Goal: Transaction & Acquisition: Obtain resource

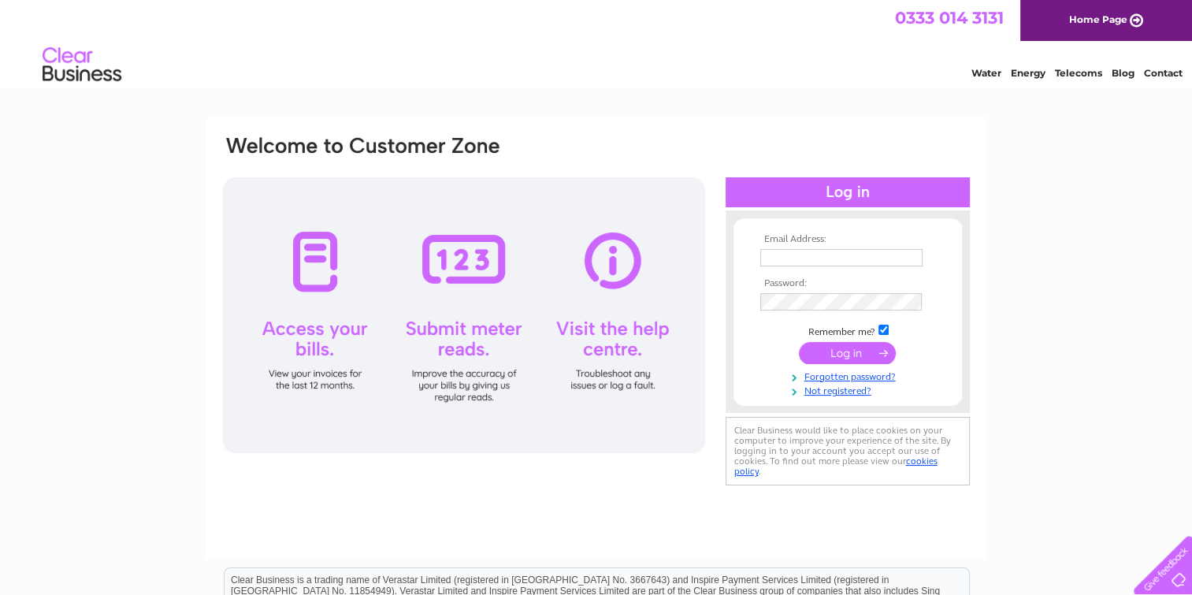
click at [778, 254] on input "text" at bounding box center [841, 257] width 162 height 17
type input "[PERSON_NAME][EMAIL_ADDRESS][DOMAIN_NAME]"
click at [847, 354] on input "submit" at bounding box center [847, 354] width 97 height 22
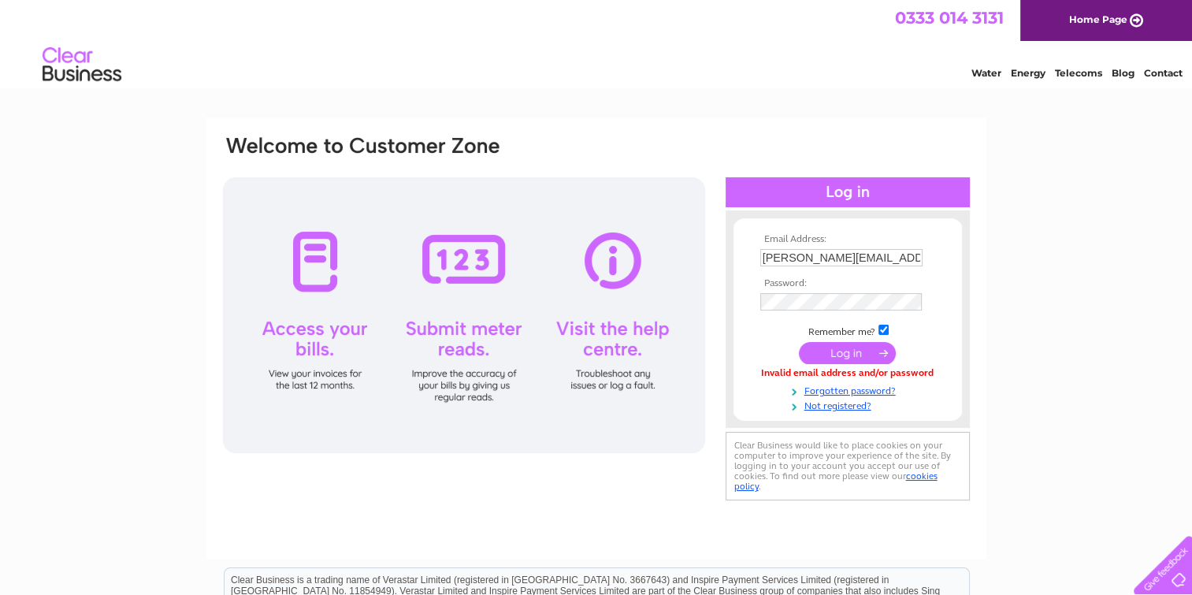
click at [832, 358] on input "submit" at bounding box center [847, 353] width 97 height 22
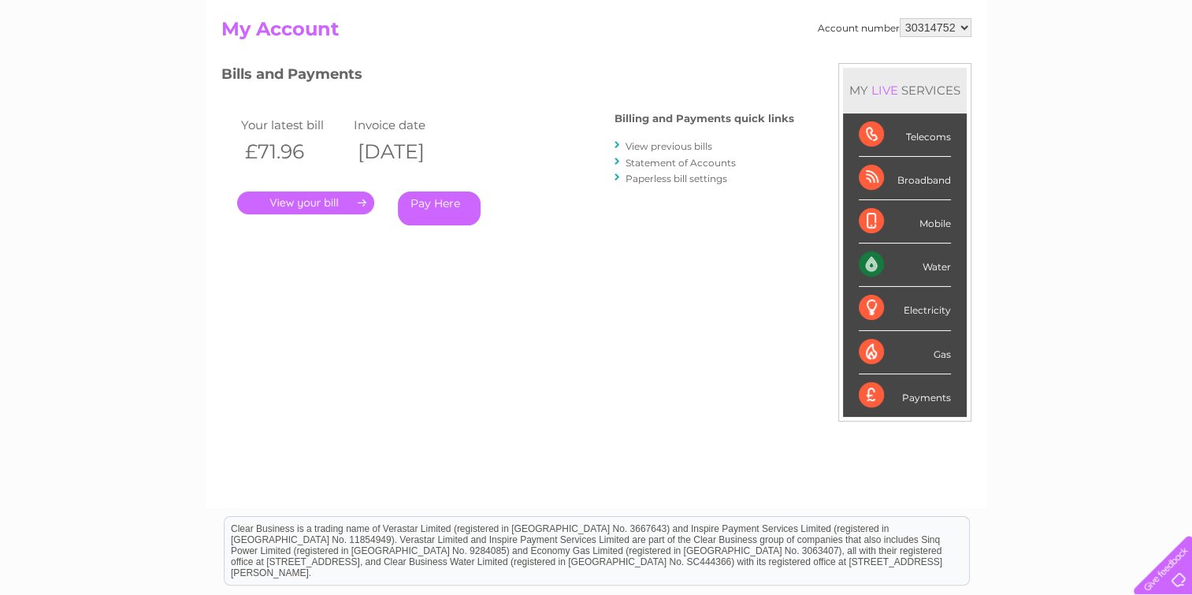
scroll to position [79, 0]
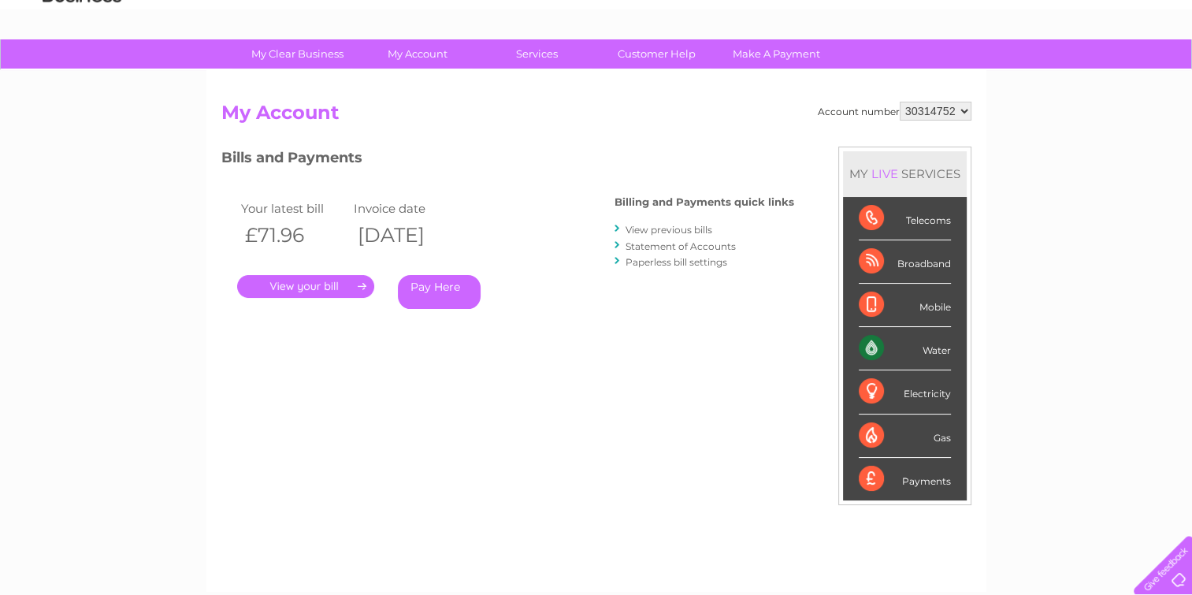
click at [964, 113] on select "30314752" at bounding box center [935, 111] width 72 height 19
click at [965, 113] on select "30314752" at bounding box center [935, 111] width 72 height 19
click at [317, 280] on link "." at bounding box center [305, 286] width 137 height 23
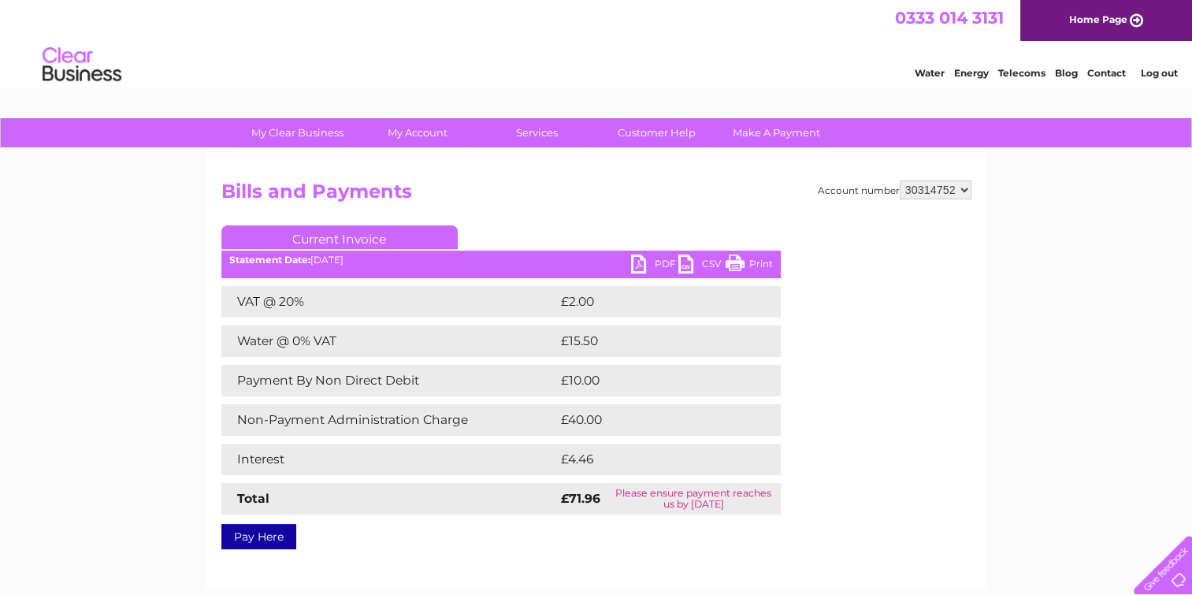
click at [643, 266] on link "PDF" at bounding box center [654, 265] width 47 height 23
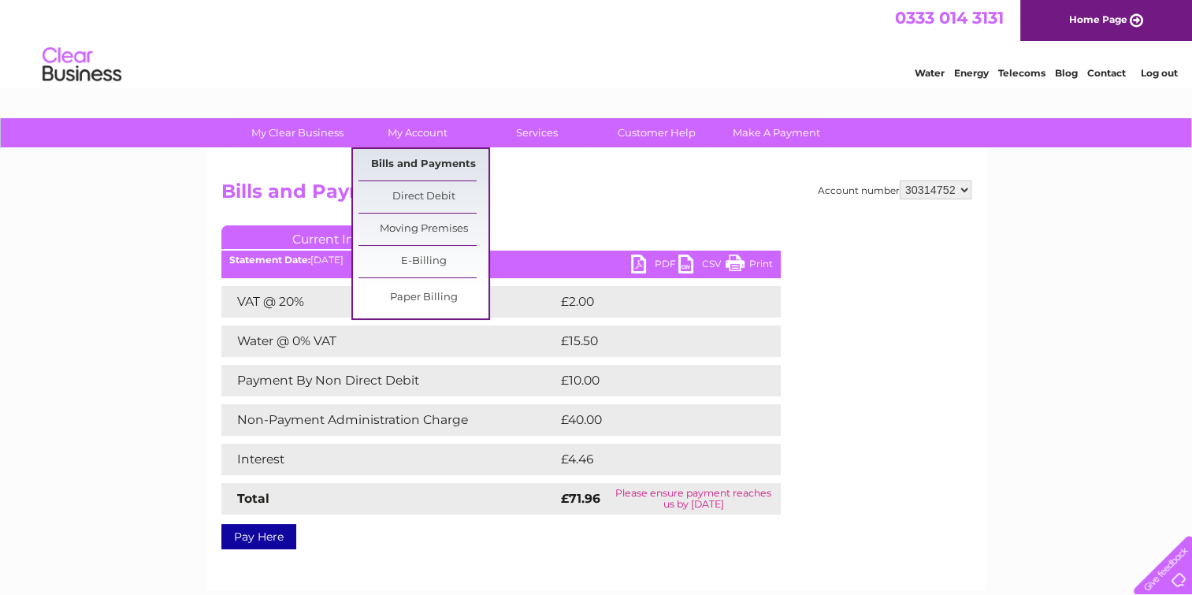
click at [424, 163] on link "Bills and Payments" at bounding box center [423, 165] width 130 height 32
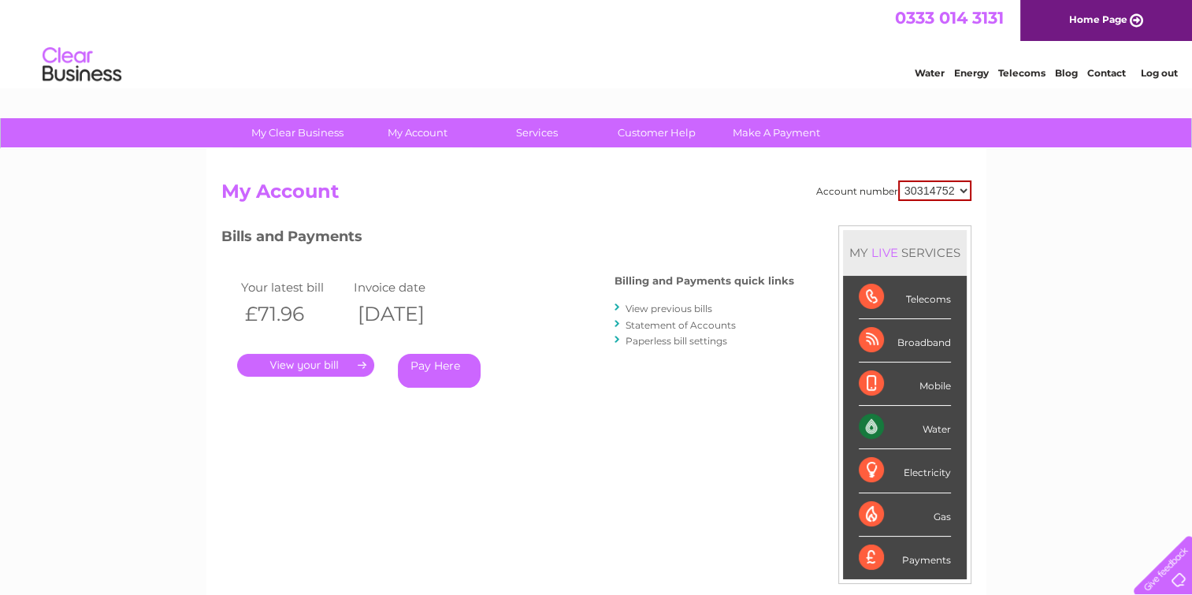
click at [702, 305] on link "View previous bills" at bounding box center [668, 308] width 87 height 12
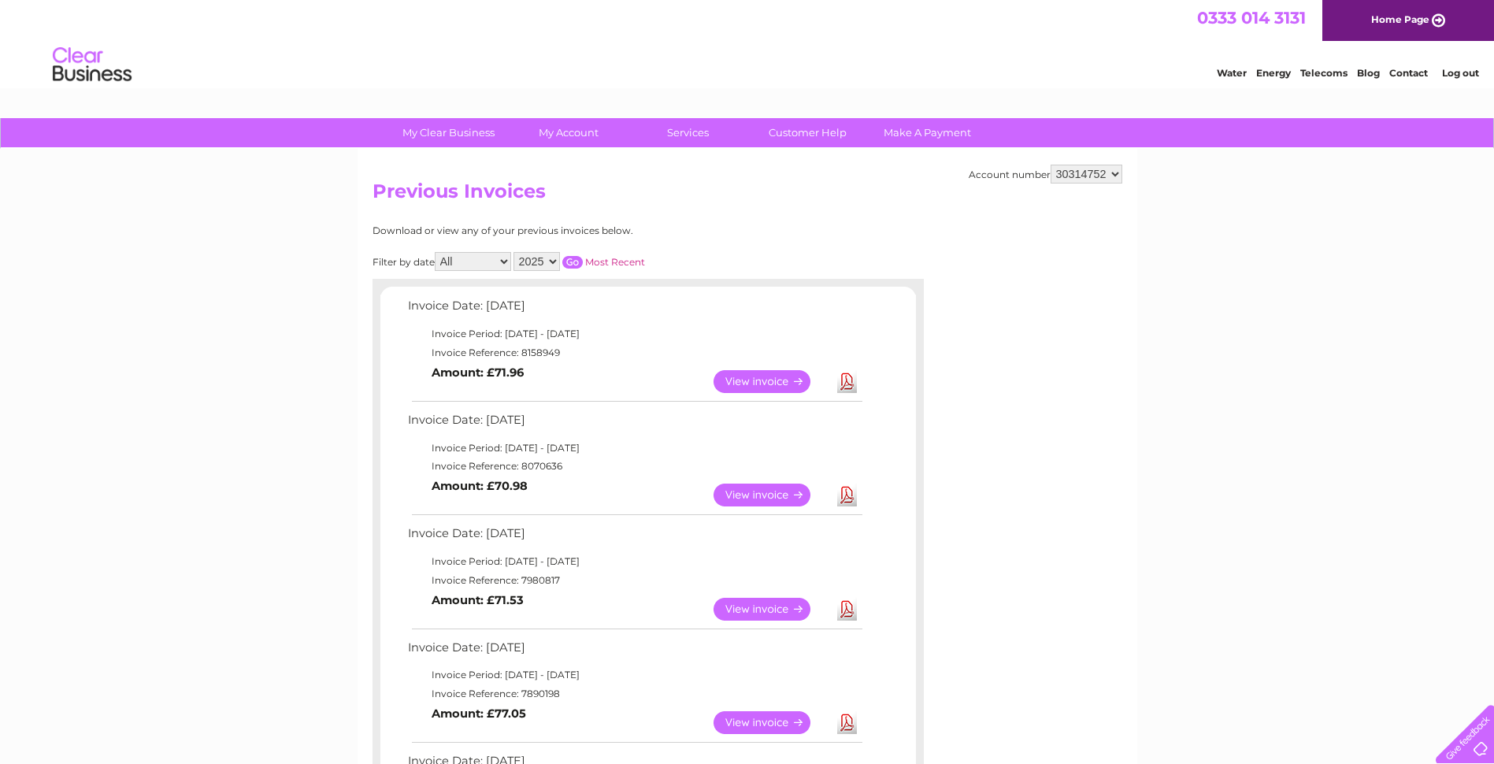
click at [501, 262] on select "All March April May June July August September October" at bounding box center [473, 261] width 76 height 19
click at [557, 254] on select "2025" at bounding box center [536, 261] width 46 height 19
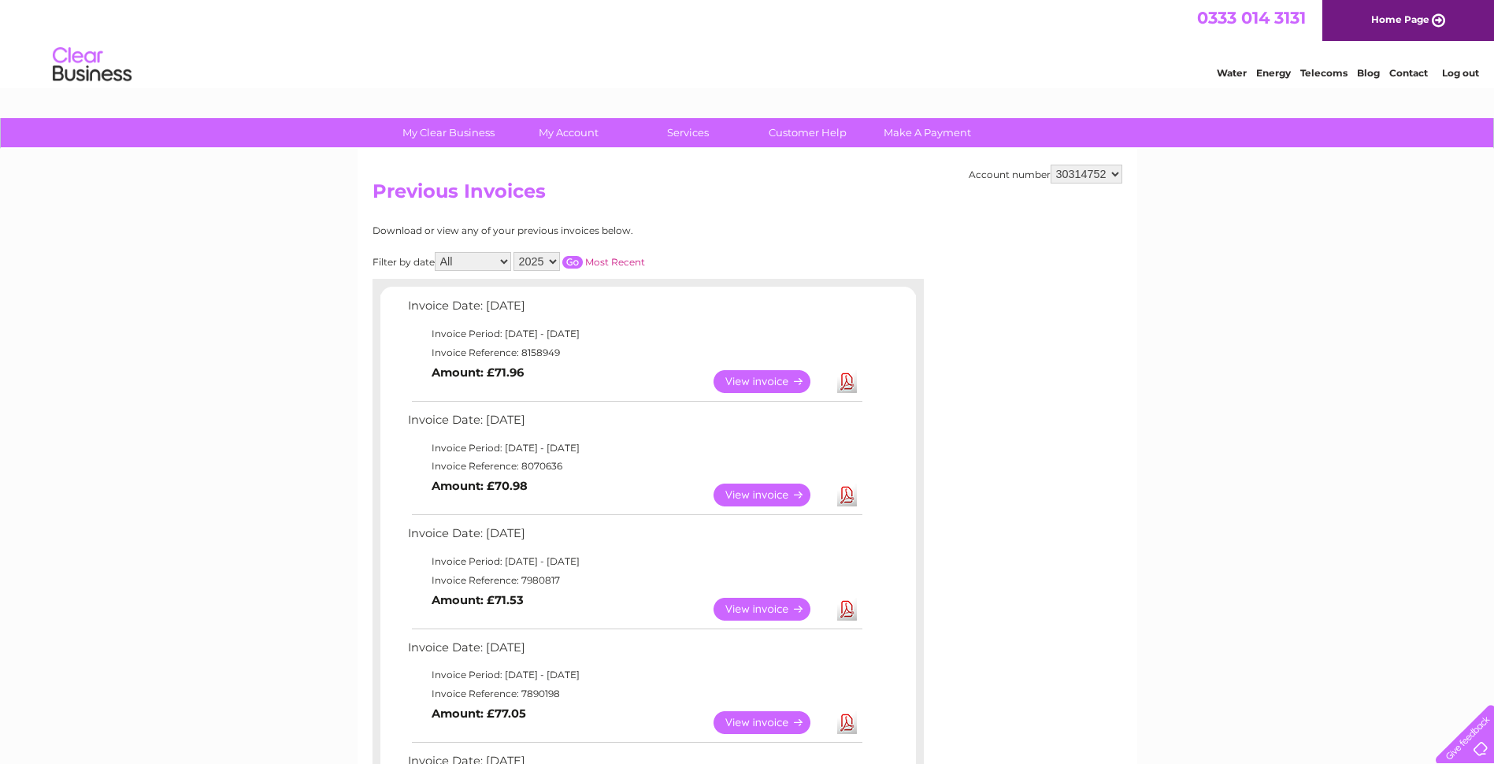
click at [555, 255] on select "2025" at bounding box center [536, 261] width 46 height 19
click at [504, 259] on select "All March April May June July August September October" at bounding box center [473, 261] width 76 height 19
click at [436, 252] on select "All March April May June July August September October" at bounding box center [473, 261] width 76 height 19
